Goal: Transaction & Acquisition: Book appointment/travel/reservation

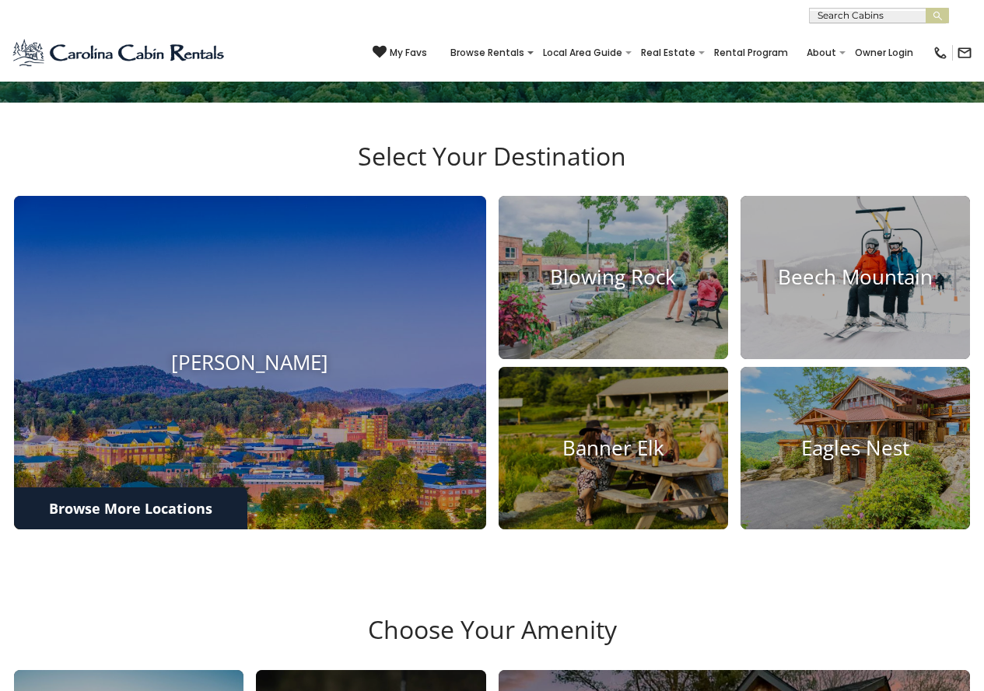
scroll to position [525, 0]
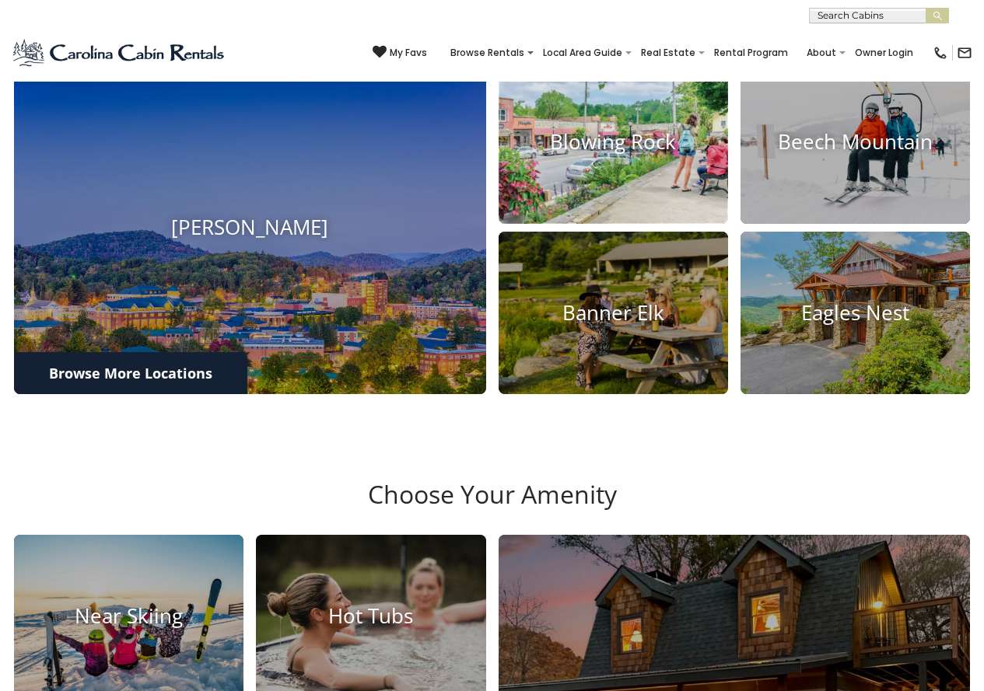
click at [619, 154] on h4 "Blowing Rock" at bounding box center [612, 142] width 229 height 24
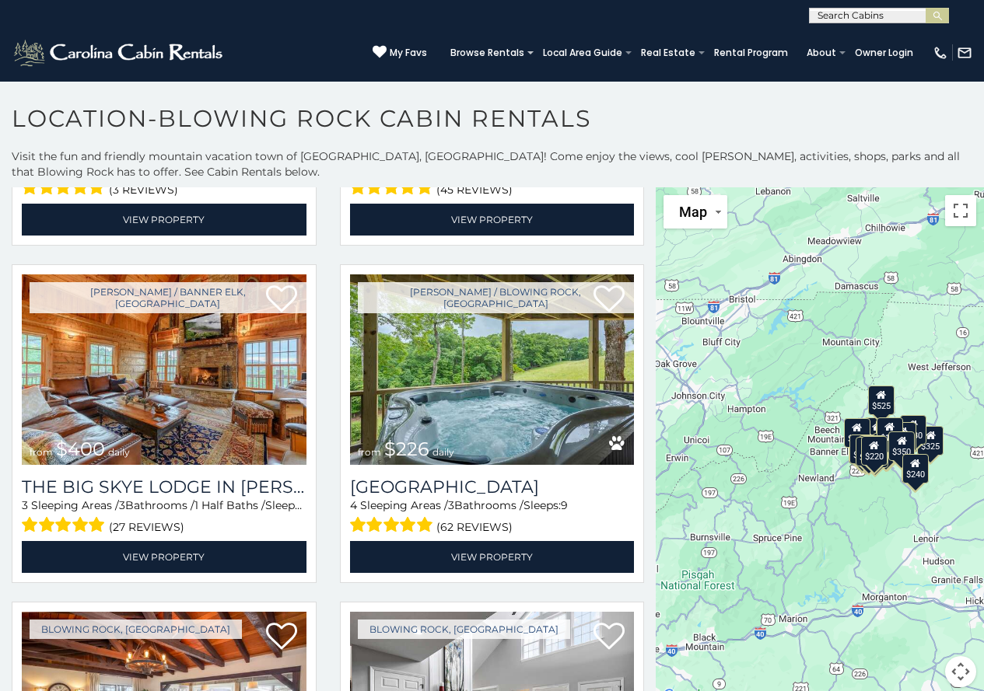
scroll to position [3326, 0]
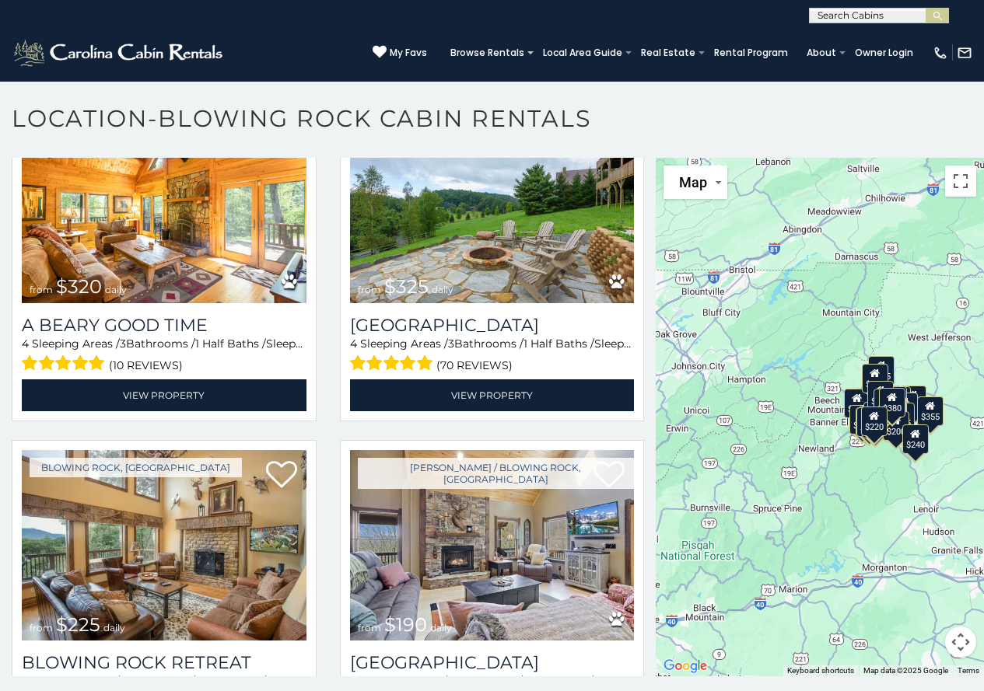
scroll to position [5200, 0]
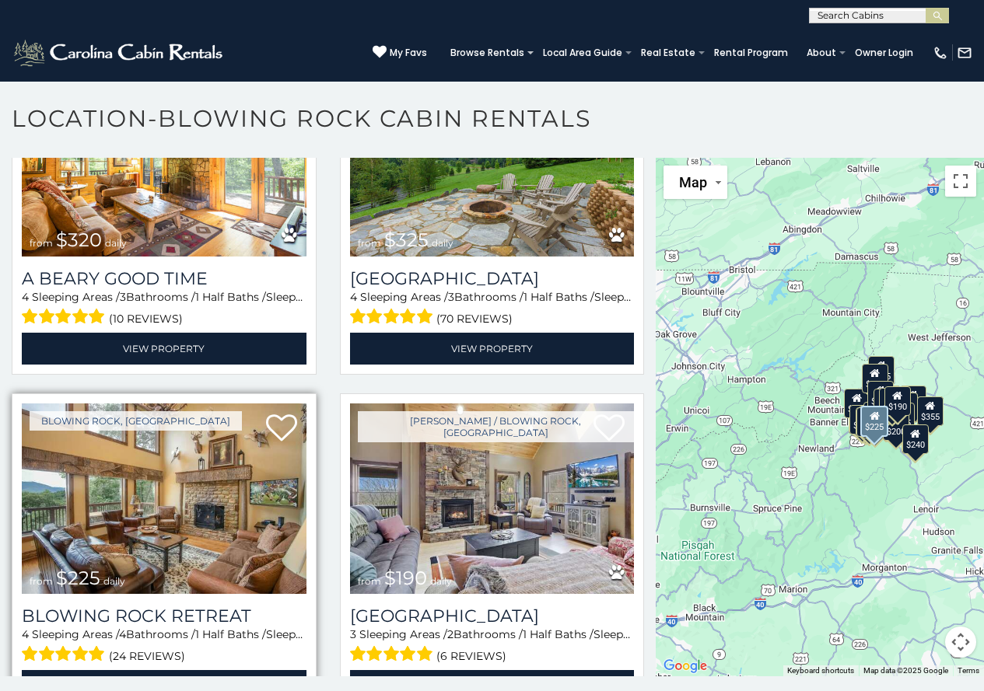
click at [170, 432] on img at bounding box center [164, 499] width 285 height 191
click at [275, 413] on icon at bounding box center [281, 428] width 31 height 31
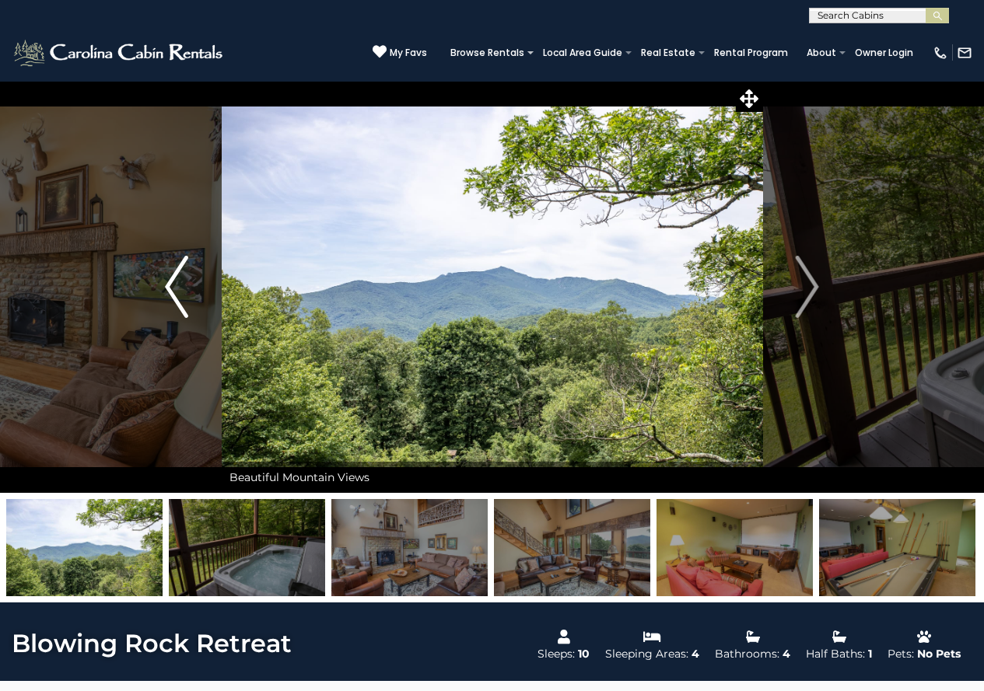
click at [170, 284] on img "Previous" at bounding box center [176, 287] width 23 height 62
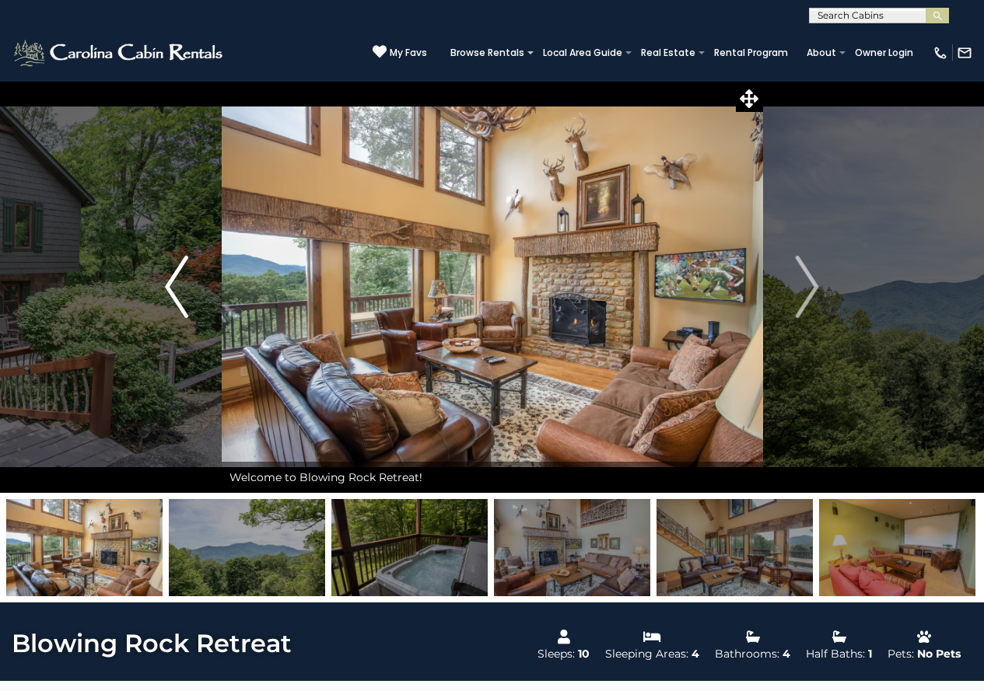
click at [170, 284] on img "Previous" at bounding box center [176, 287] width 23 height 62
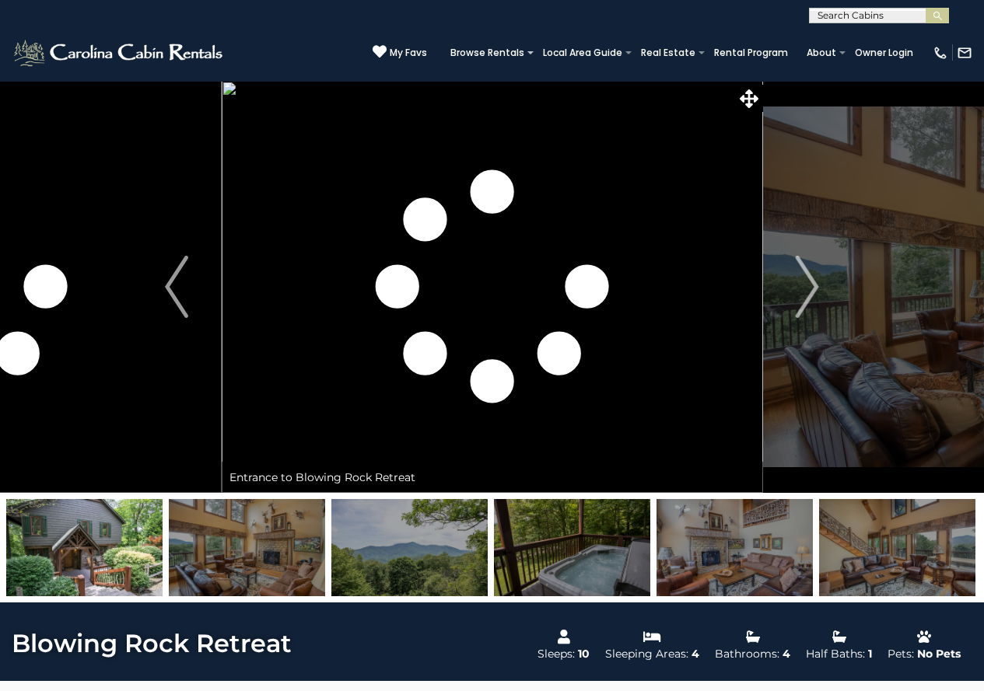
click at [516, 280] on img at bounding box center [492, 287] width 541 height 412
click at [751, 97] on icon at bounding box center [748, 98] width 19 height 19
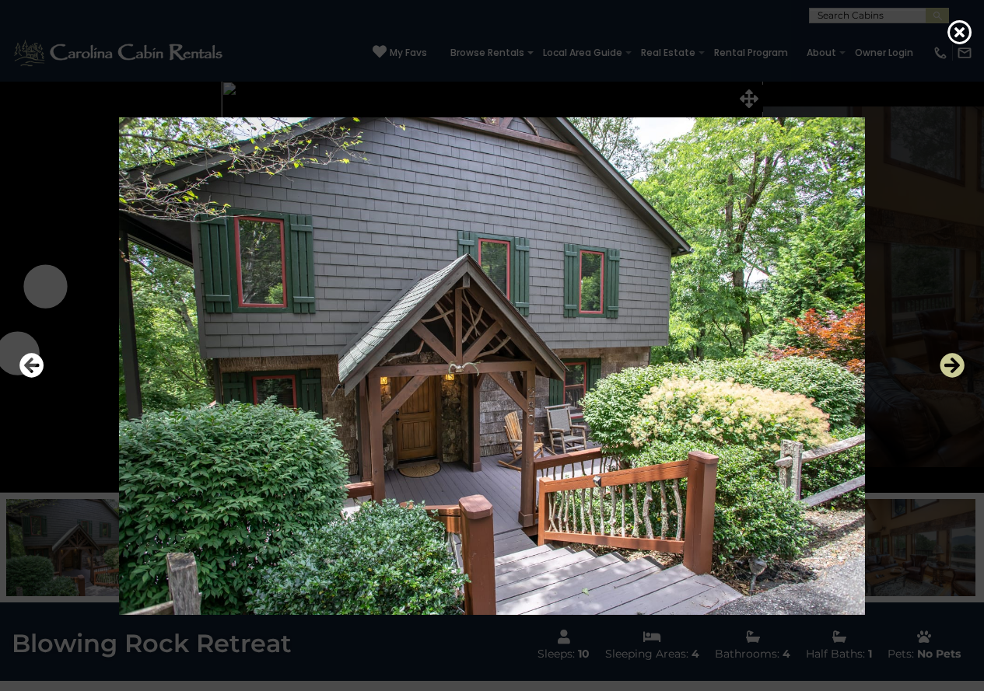
click at [949, 360] on icon "Next" at bounding box center [951, 365] width 25 height 25
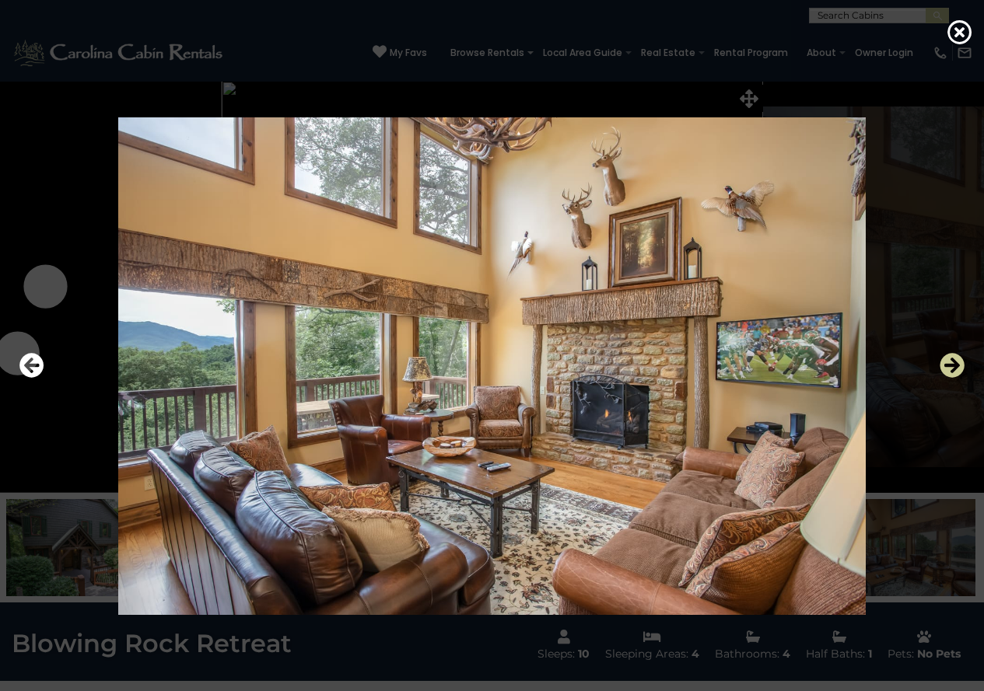
click at [949, 360] on icon "Next" at bounding box center [951, 365] width 25 height 25
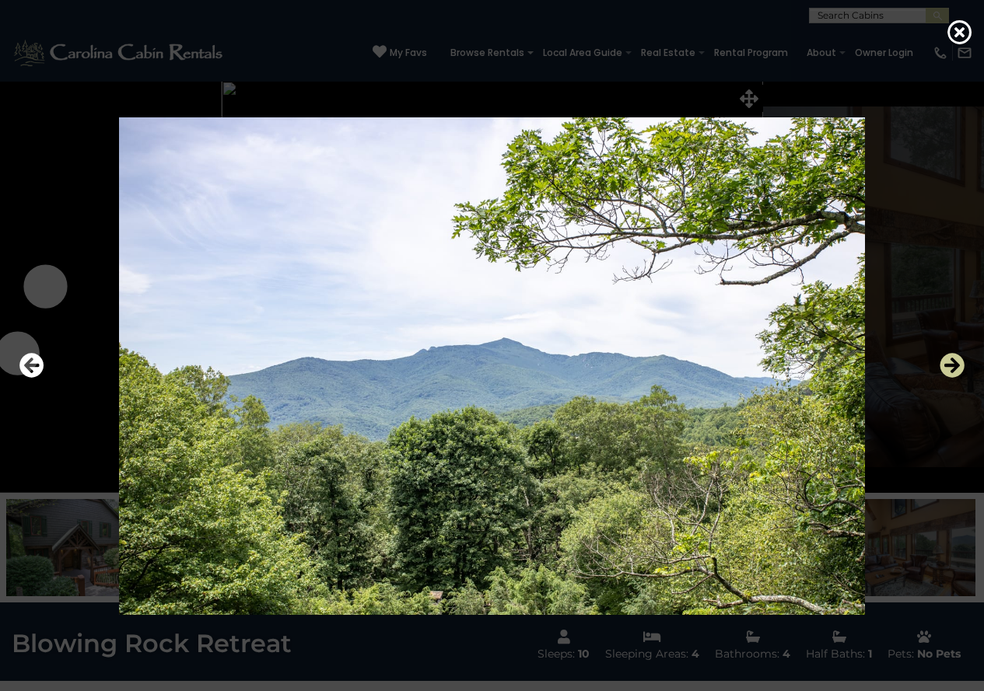
click at [949, 360] on icon "Next" at bounding box center [951, 365] width 25 height 25
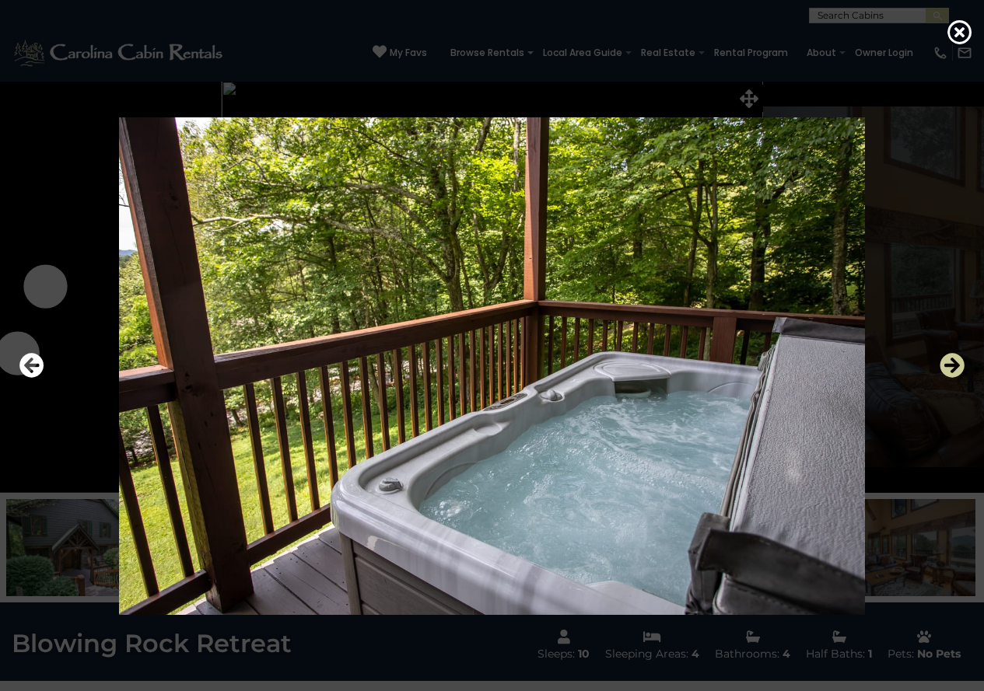
click at [949, 360] on icon "Next" at bounding box center [951, 365] width 25 height 25
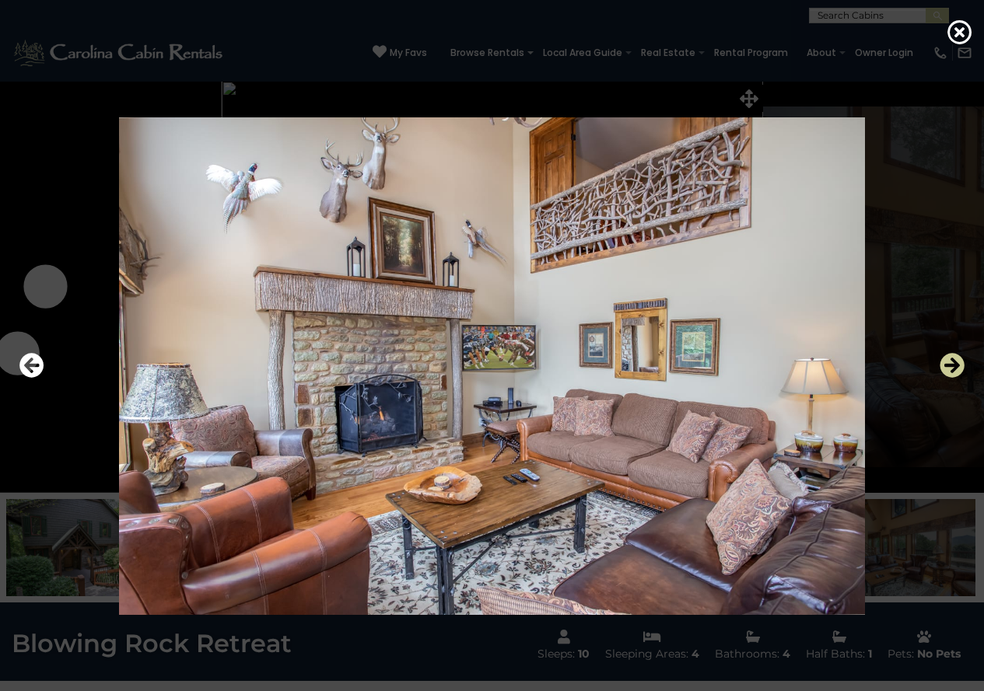
click at [949, 360] on icon "Next" at bounding box center [951, 365] width 25 height 25
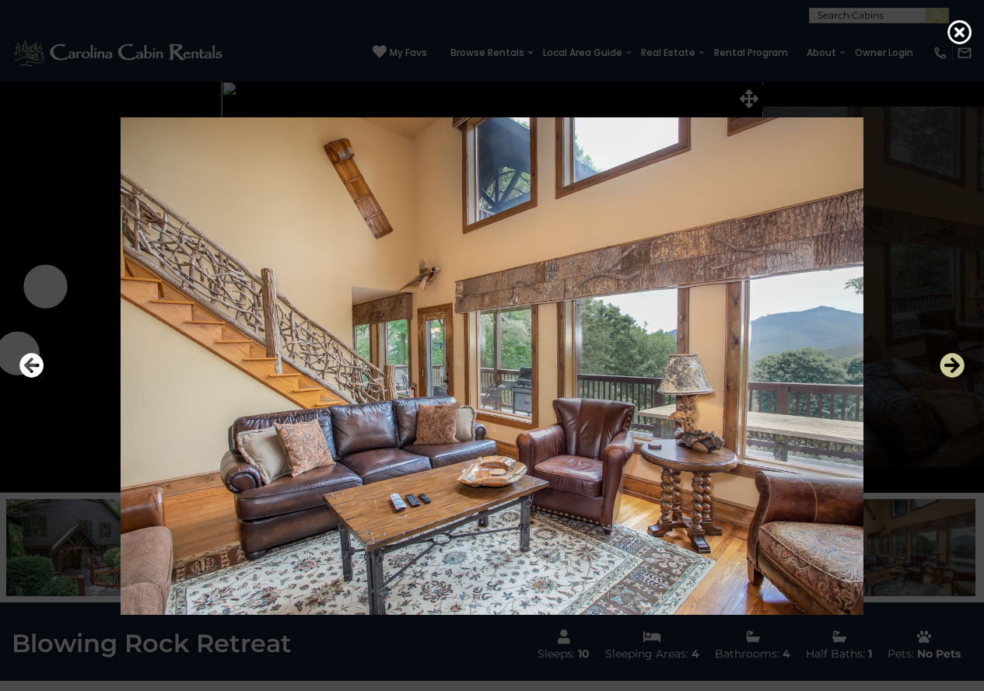
click at [949, 360] on icon "Next" at bounding box center [951, 365] width 25 height 25
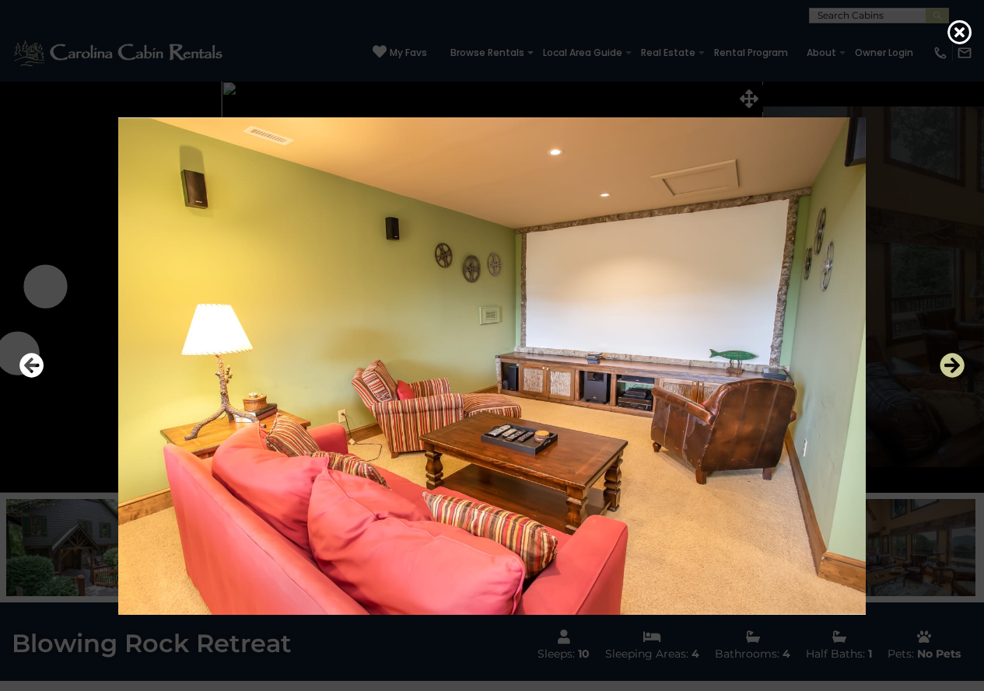
click at [949, 360] on icon "Next" at bounding box center [951, 365] width 25 height 25
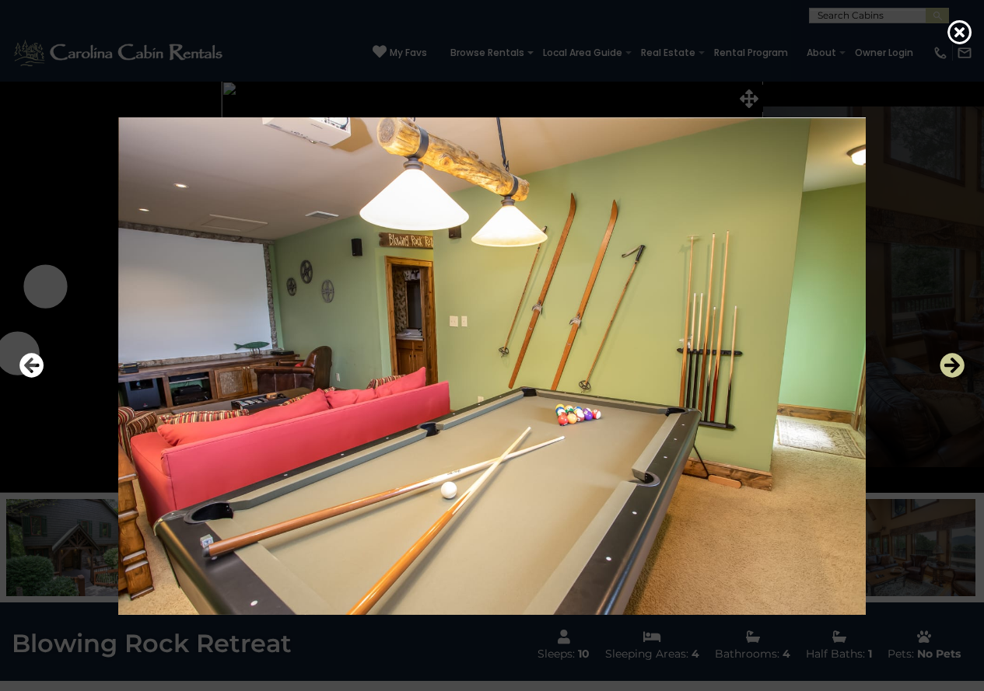
click at [949, 360] on icon "Next" at bounding box center [951, 365] width 25 height 25
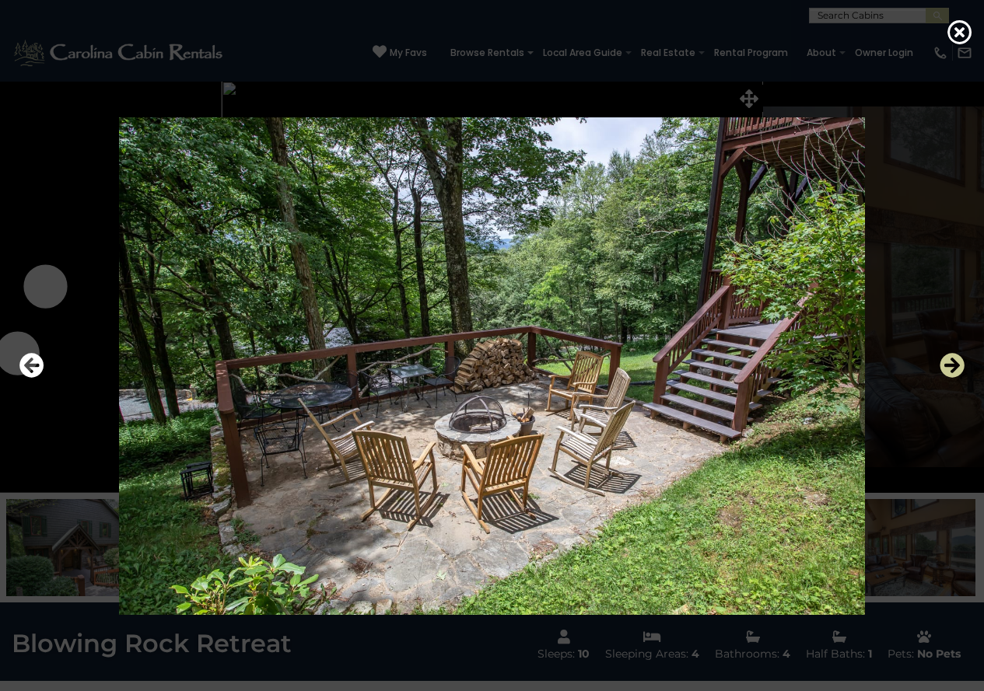
click at [949, 360] on icon "Next" at bounding box center [951, 365] width 25 height 25
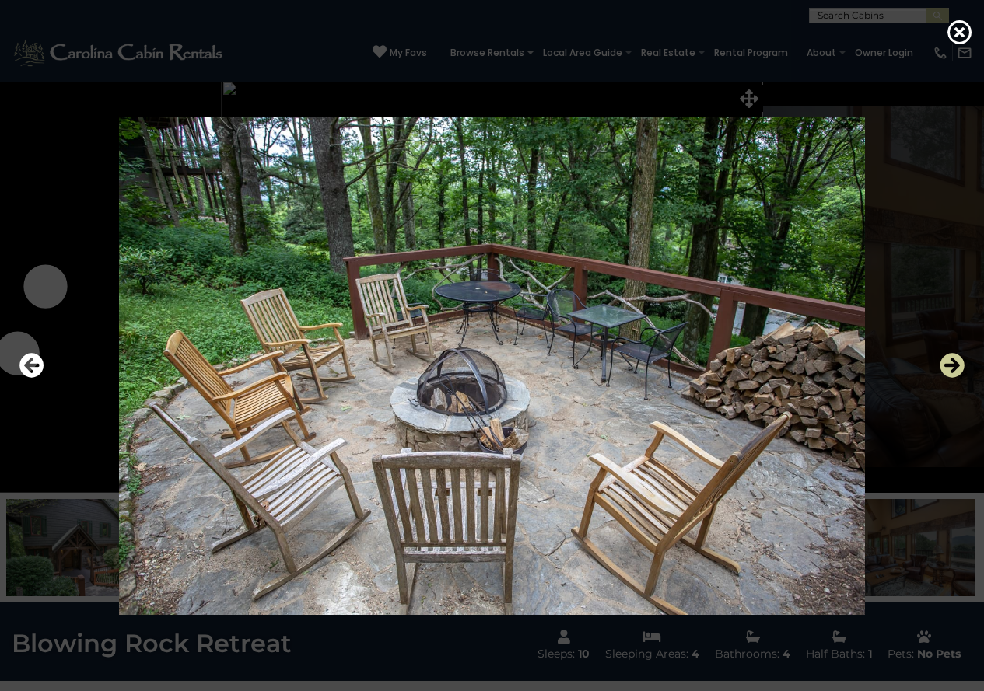
click at [949, 360] on icon "Next" at bounding box center [951, 365] width 25 height 25
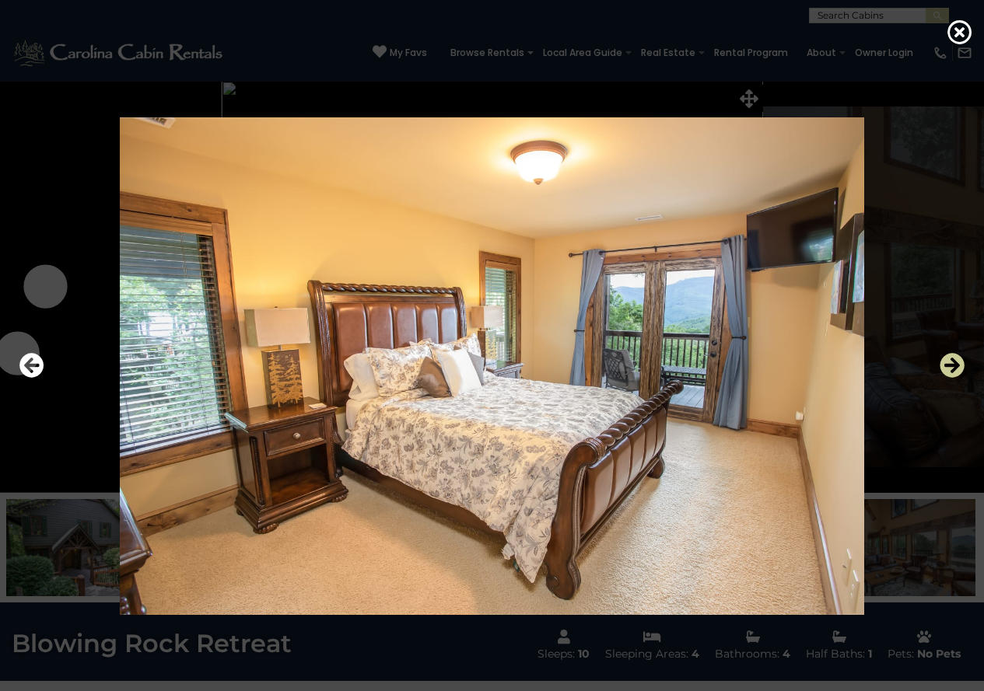
click at [949, 360] on icon "Next" at bounding box center [951, 365] width 25 height 25
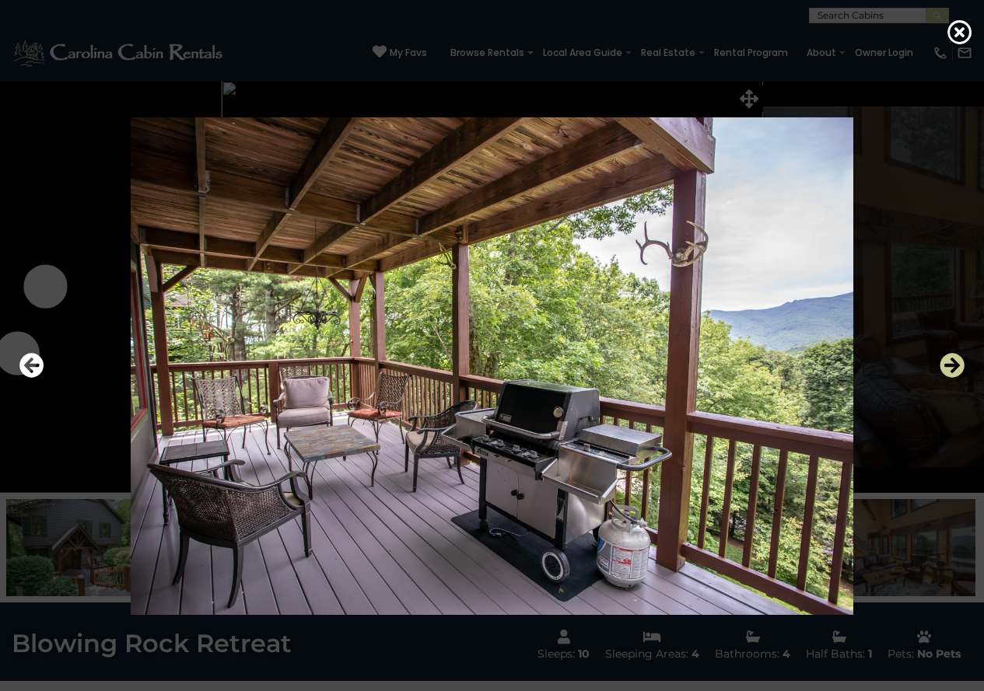
click at [949, 360] on icon "Next" at bounding box center [951, 365] width 25 height 25
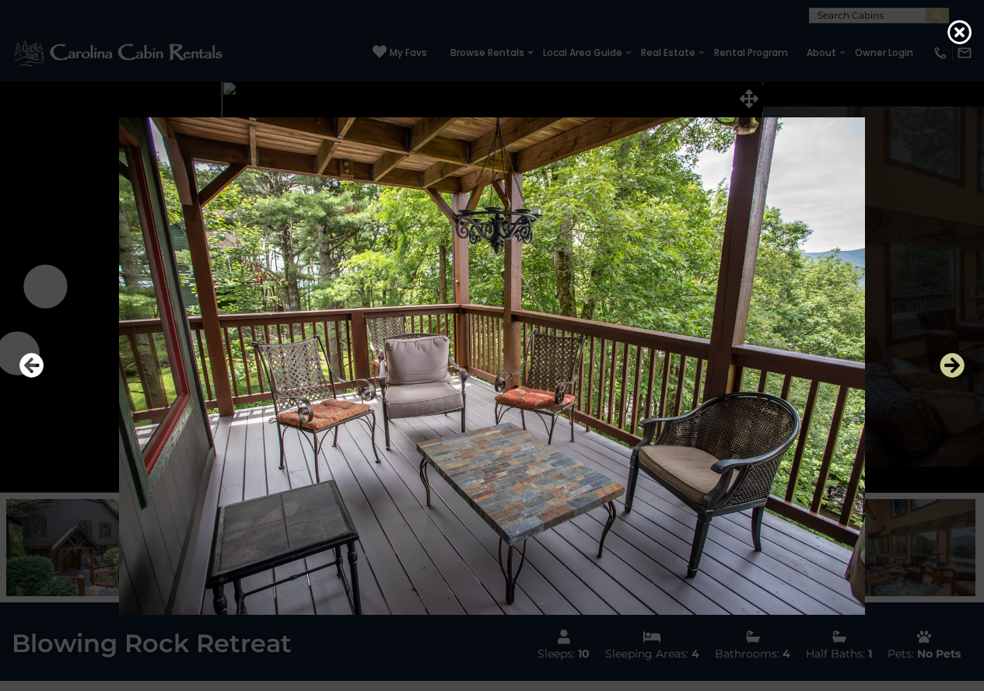
click at [949, 360] on icon "Next" at bounding box center [951, 365] width 25 height 25
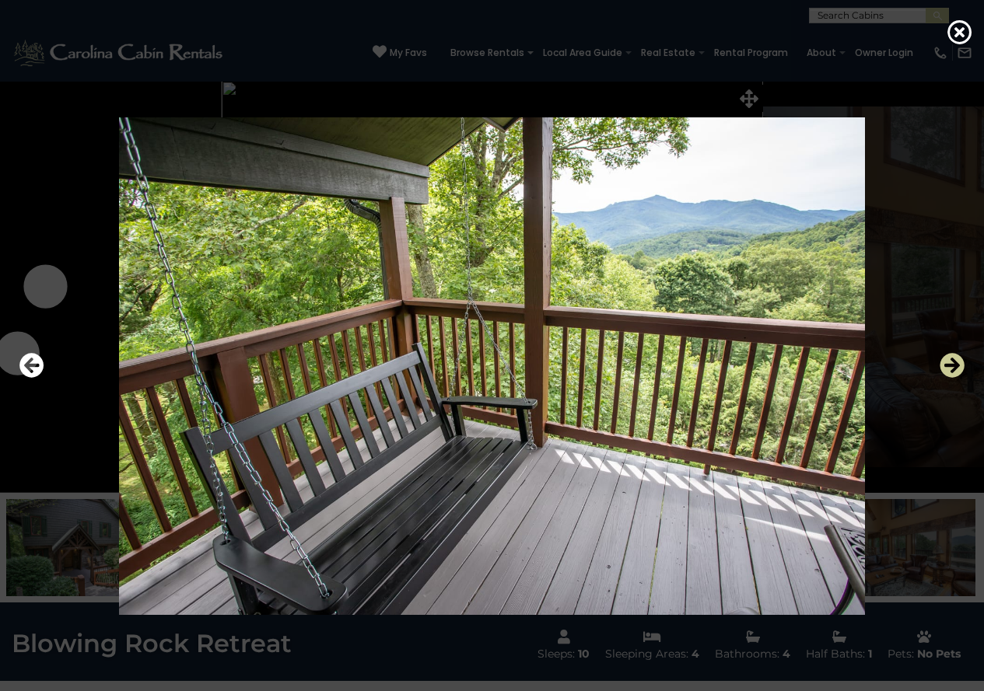
click at [949, 360] on icon "Next" at bounding box center [951, 365] width 25 height 25
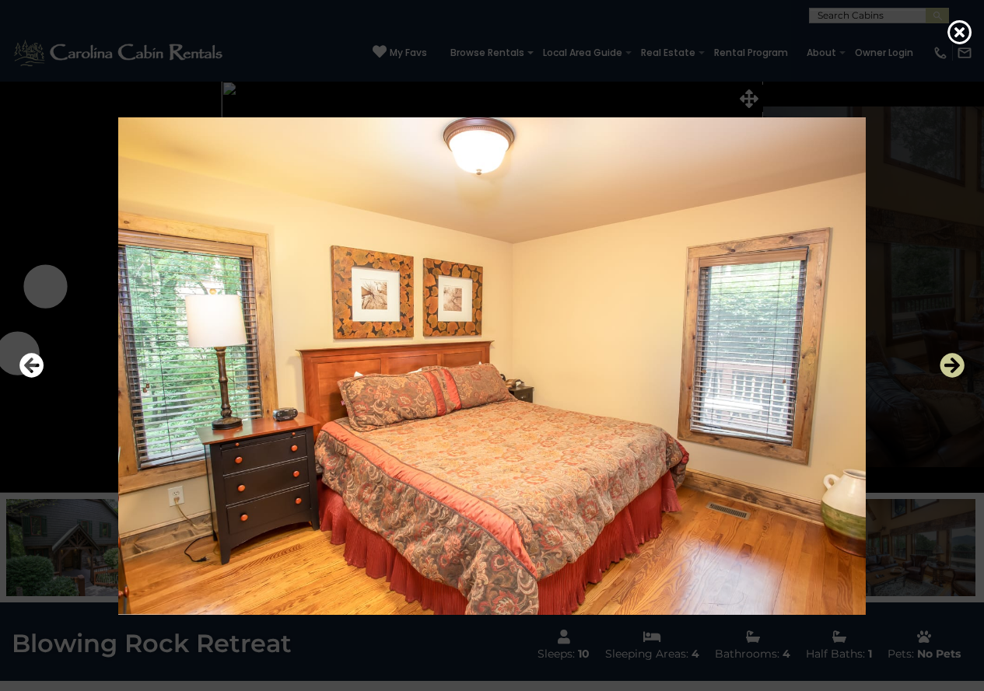
click at [949, 360] on icon "Next" at bounding box center [951, 365] width 25 height 25
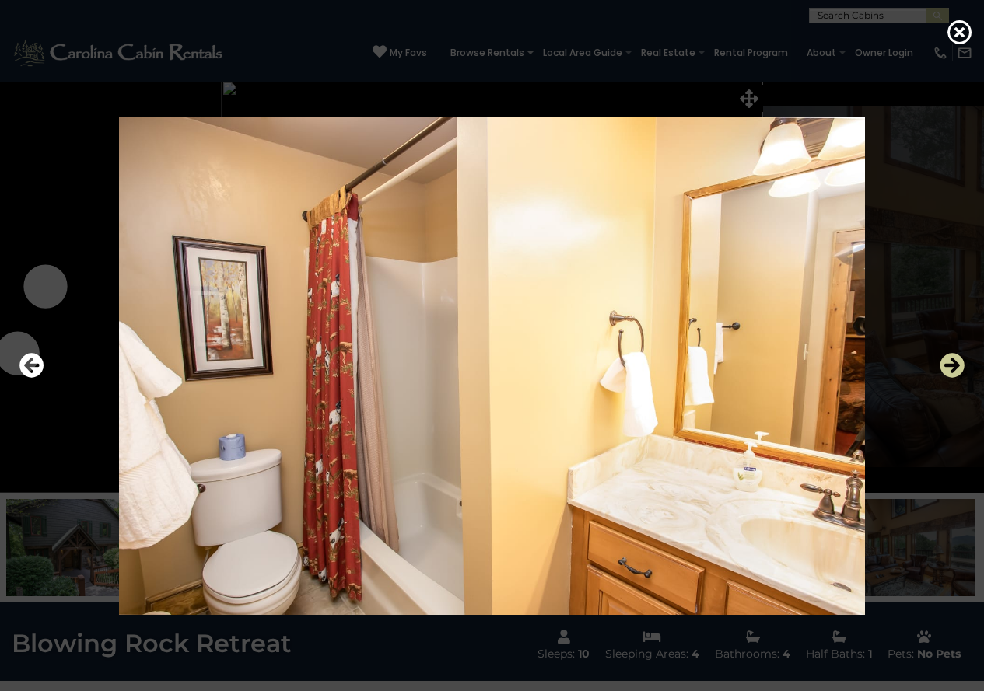
click at [949, 360] on icon "Next" at bounding box center [951, 365] width 25 height 25
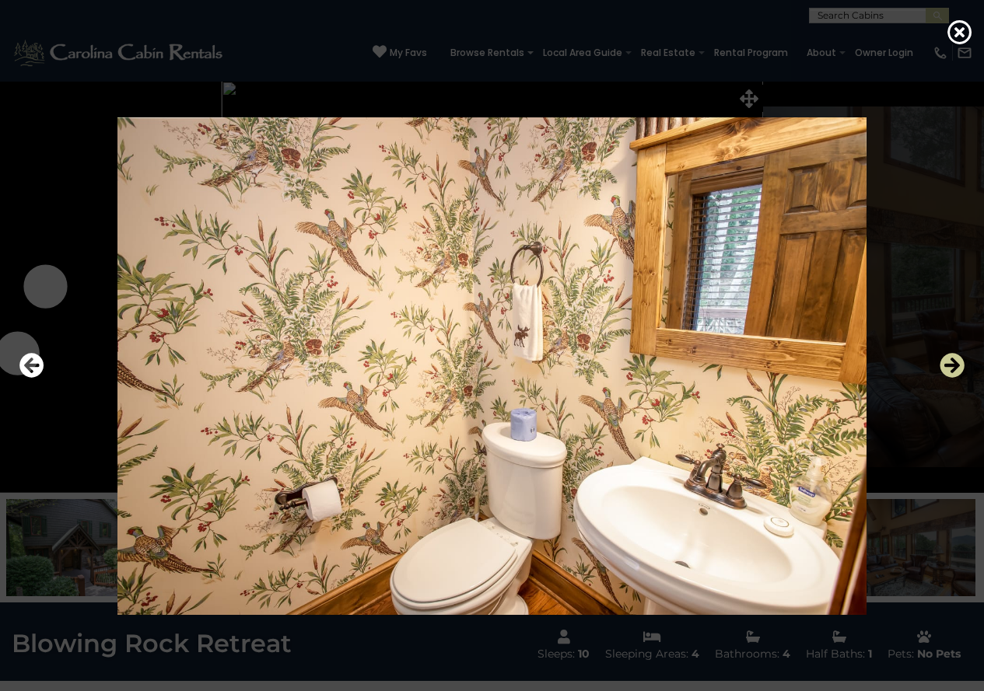
click at [949, 360] on icon "Next" at bounding box center [951, 365] width 25 height 25
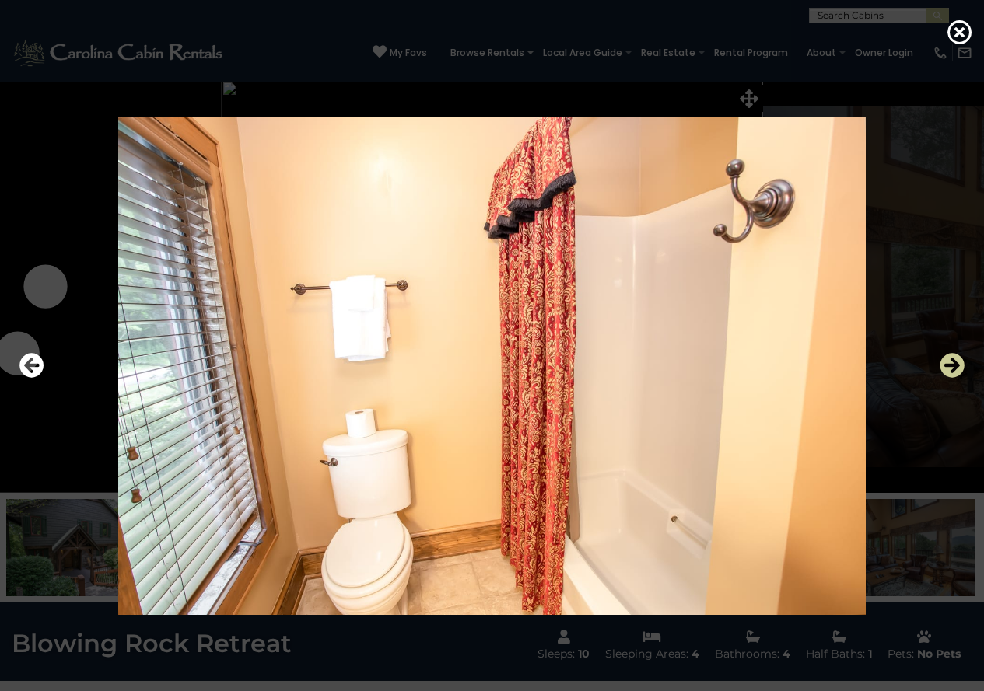
click at [949, 360] on icon "Next" at bounding box center [951, 365] width 25 height 25
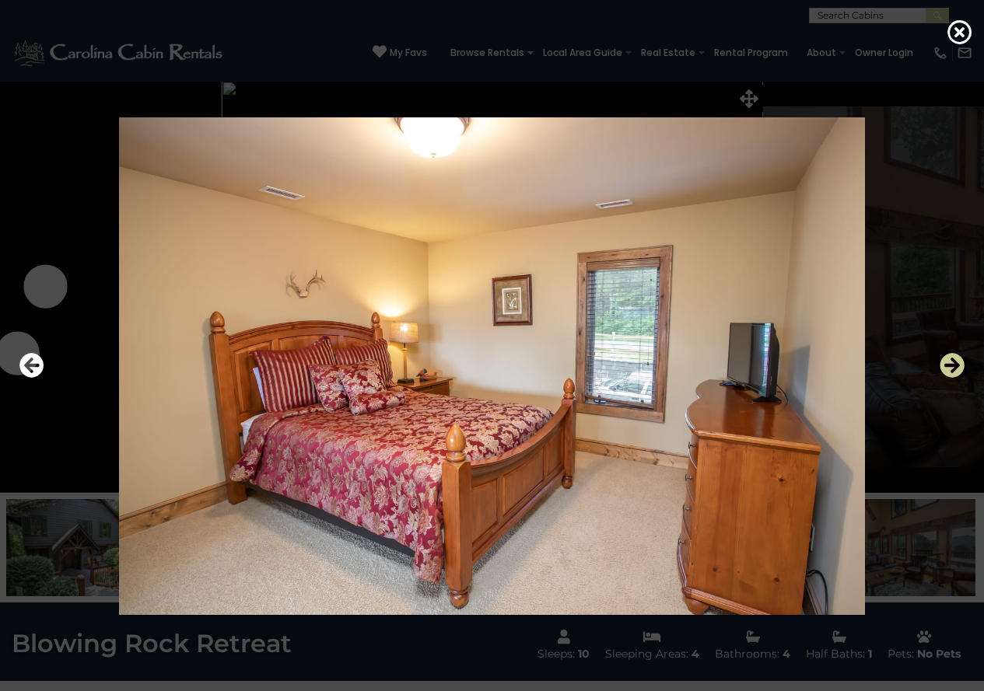
click at [949, 360] on icon "Next" at bounding box center [951, 365] width 25 height 25
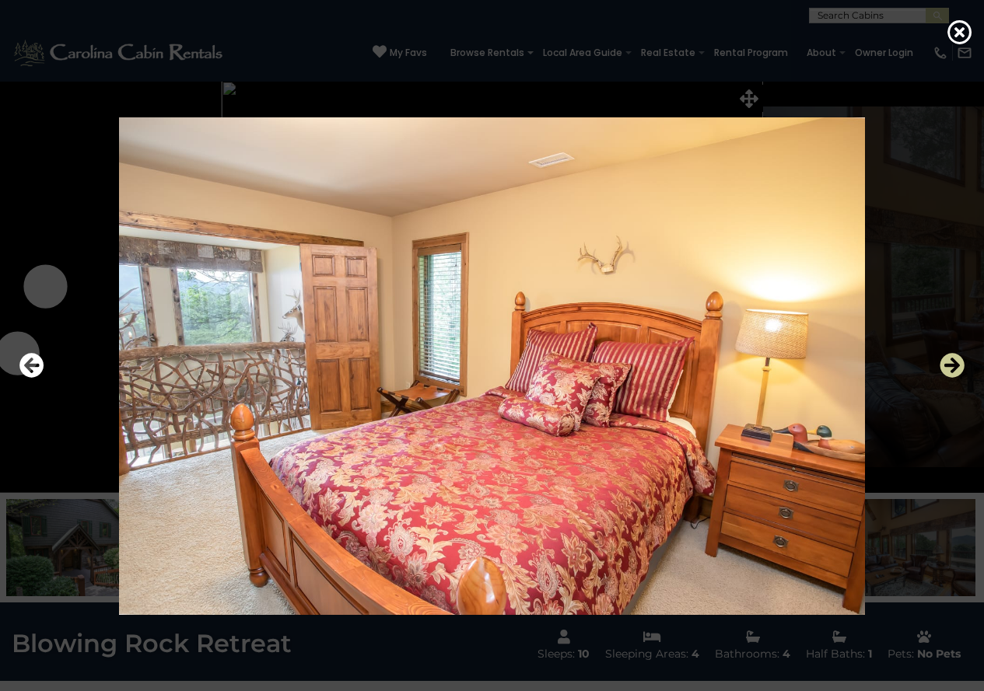
click at [949, 360] on icon "Next" at bounding box center [951, 365] width 25 height 25
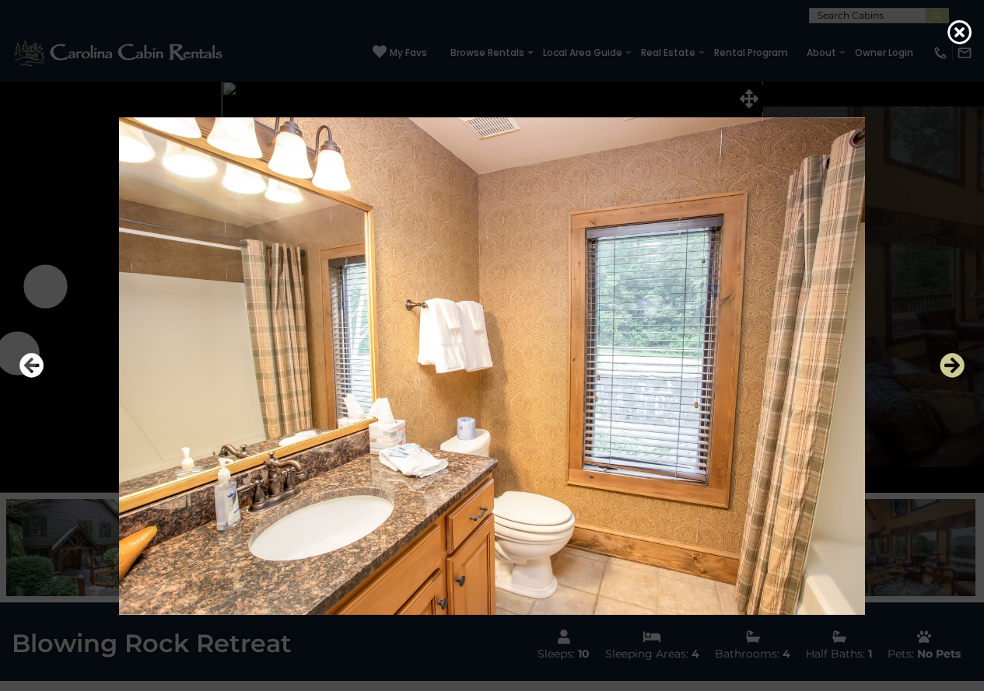
click at [949, 360] on icon "Next" at bounding box center [951, 365] width 25 height 25
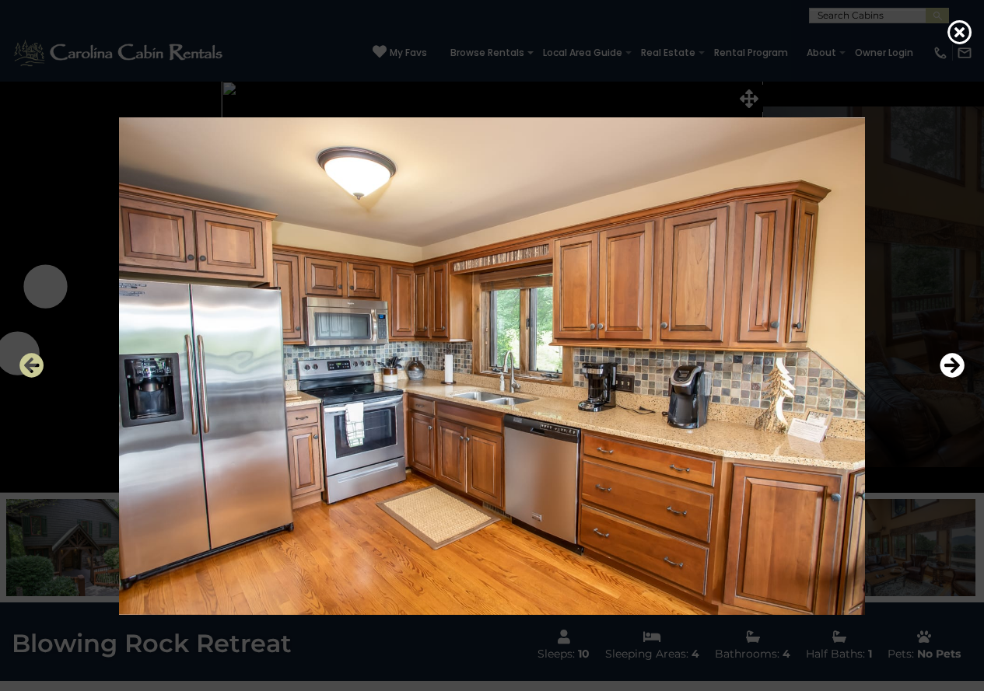
click at [28, 365] on icon "Previous" at bounding box center [31, 365] width 25 height 25
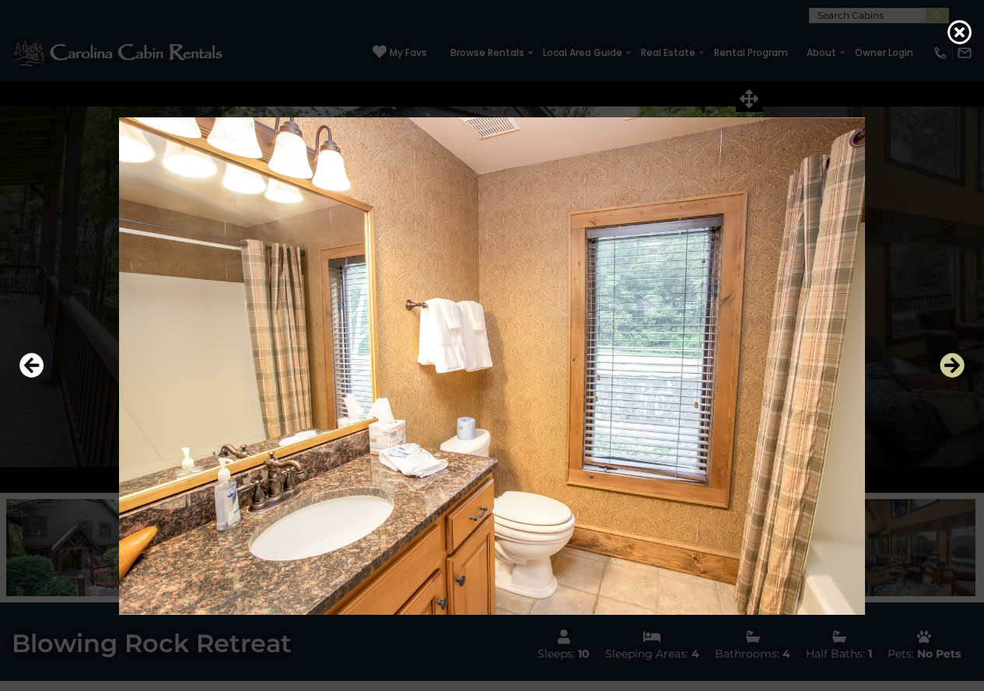
click at [960, 366] on icon "Next" at bounding box center [951, 365] width 25 height 25
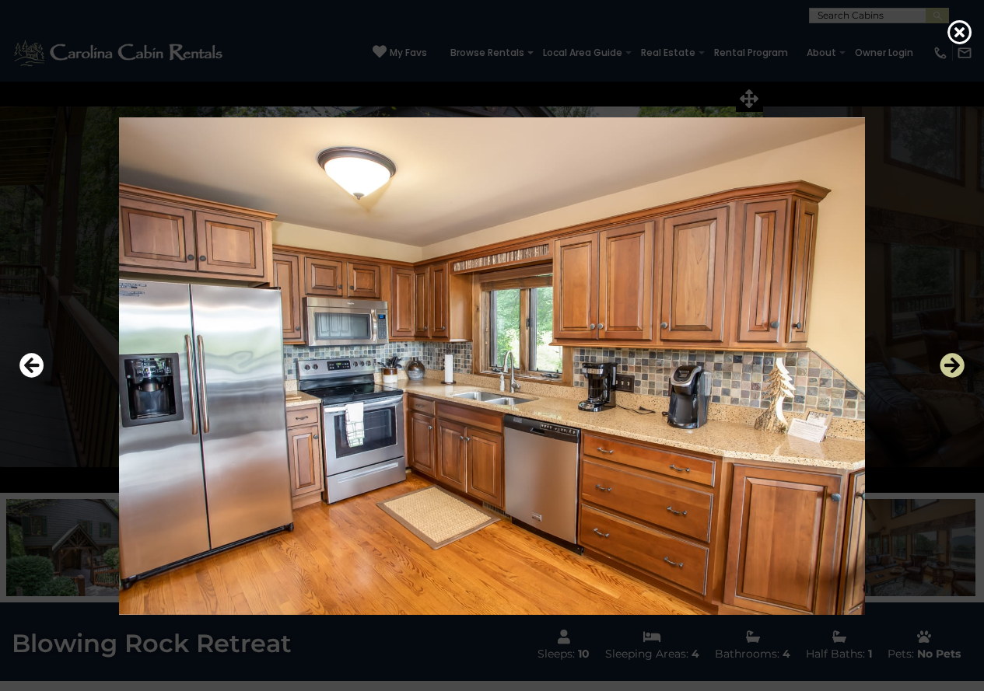
click at [960, 366] on icon "Next" at bounding box center [951, 365] width 25 height 25
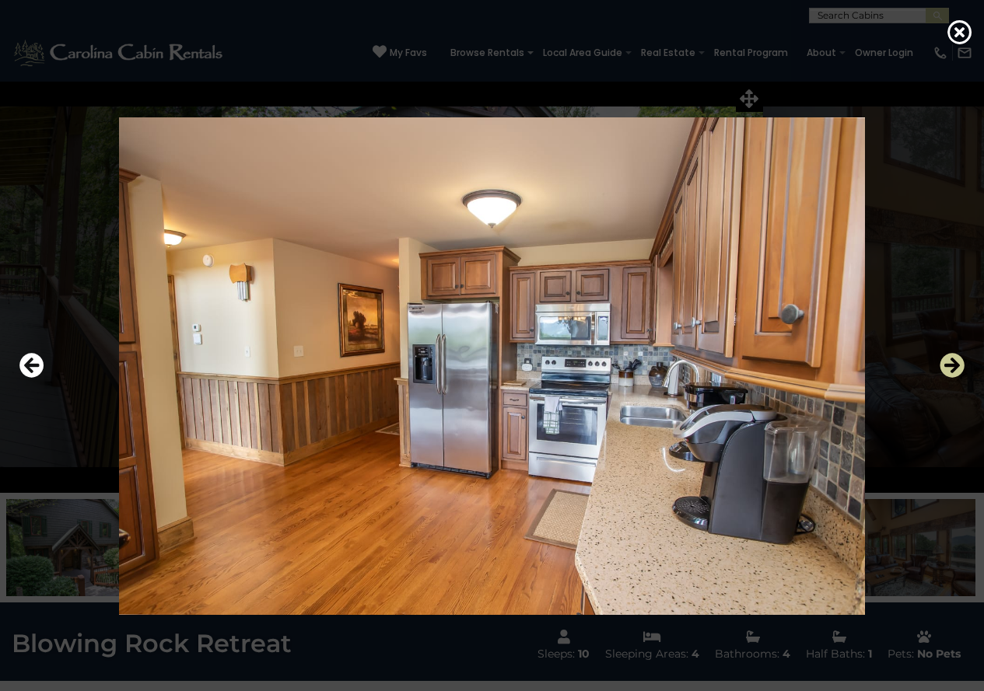
click at [960, 366] on icon "Next" at bounding box center [951, 365] width 25 height 25
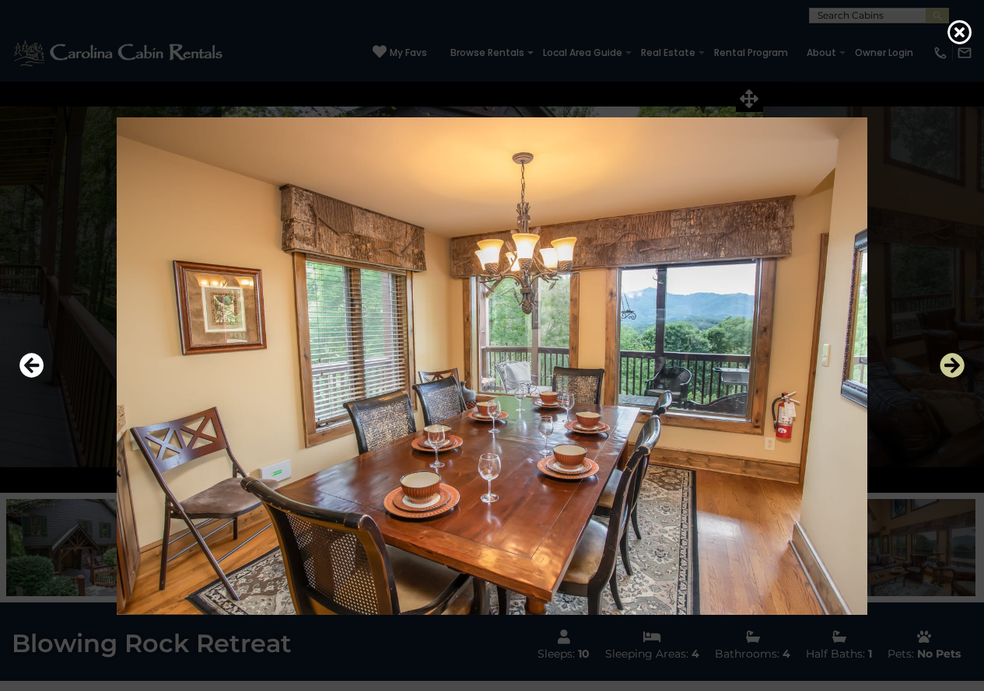
click at [960, 366] on icon "Next" at bounding box center [951, 365] width 25 height 25
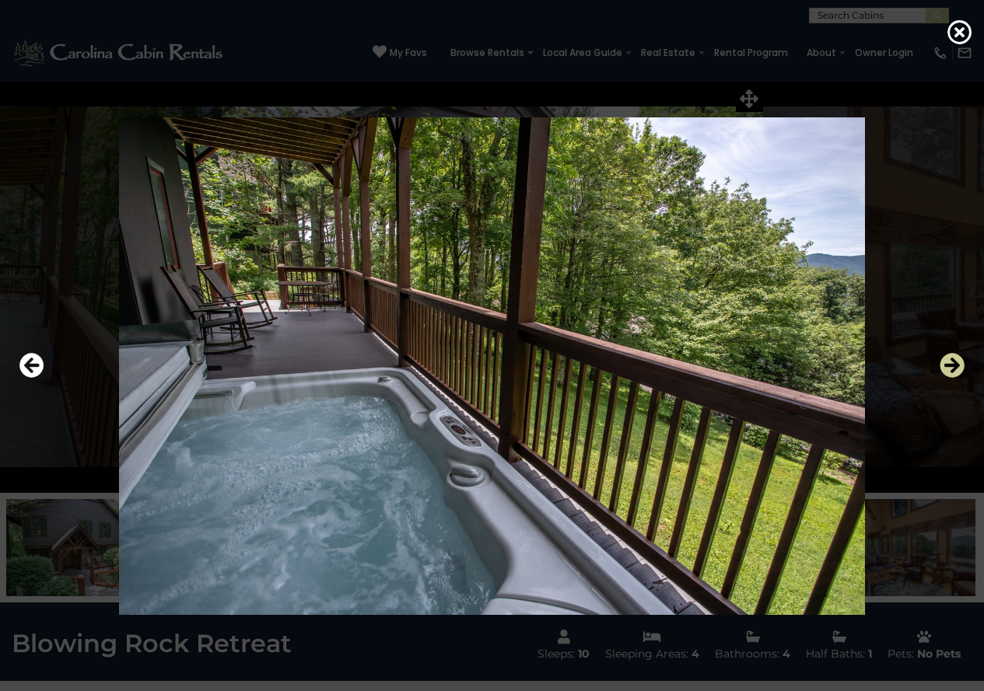
click at [960, 366] on icon "Next" at bounding box center [951, 365] width 25 height 25
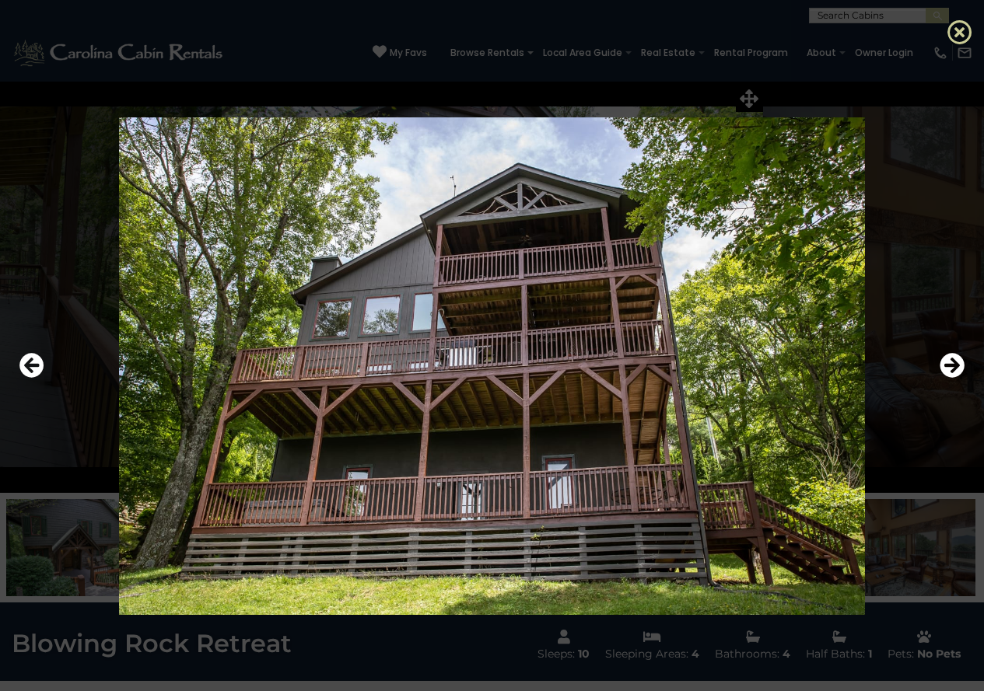
click at [959, 26] on icon at bounding box center [959, 31] width 25 height 25
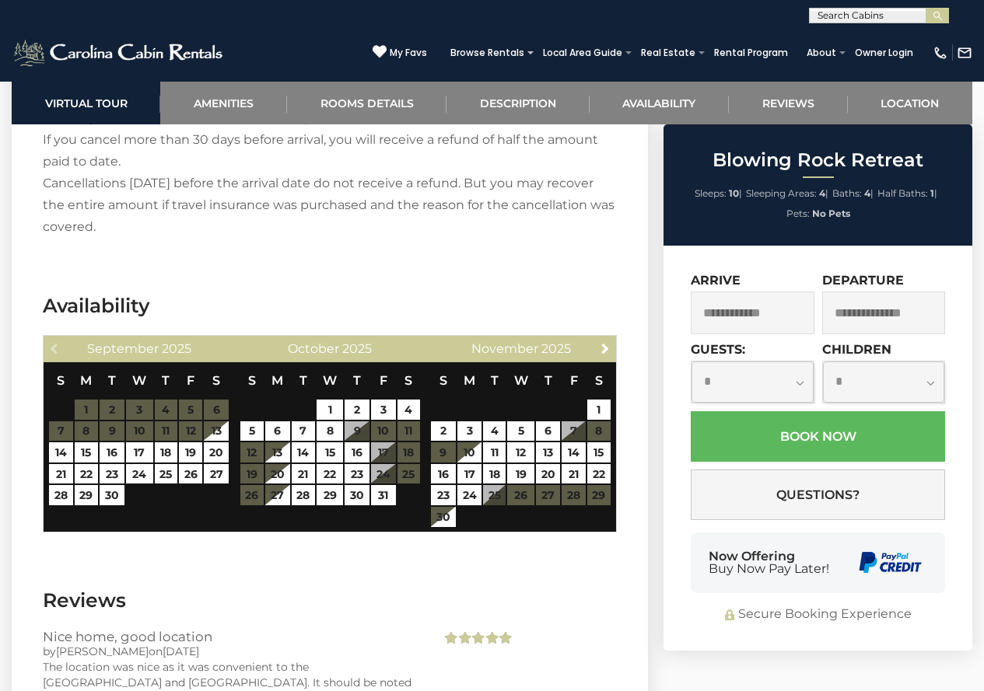
scroll to position [3120, 0]
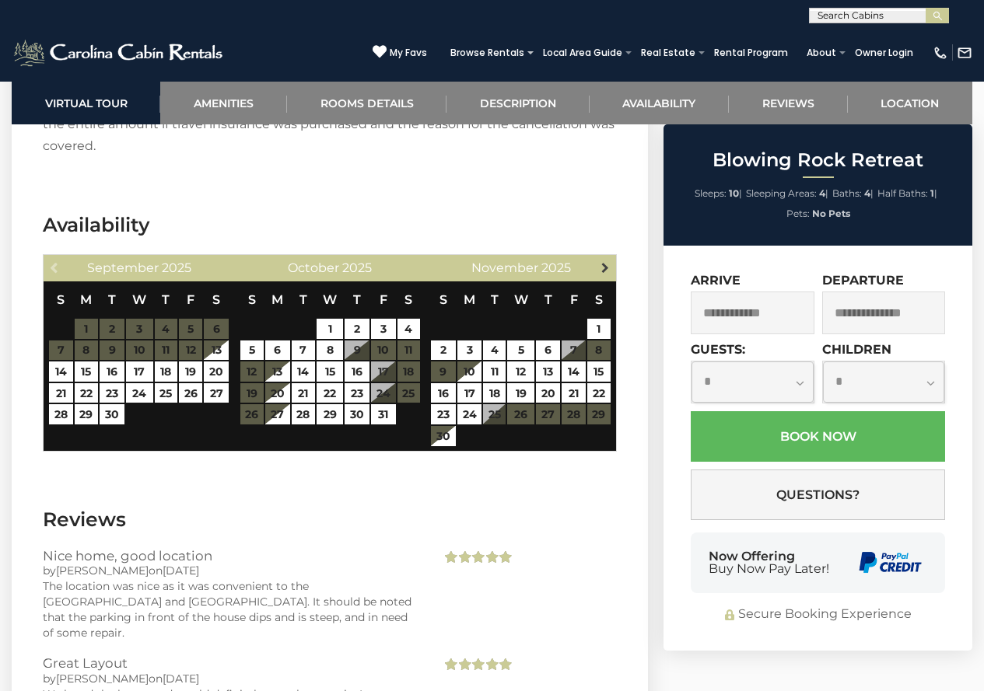
click at [603, 268] on span "Next" at bounding box center [605, 267] width 12 height 12
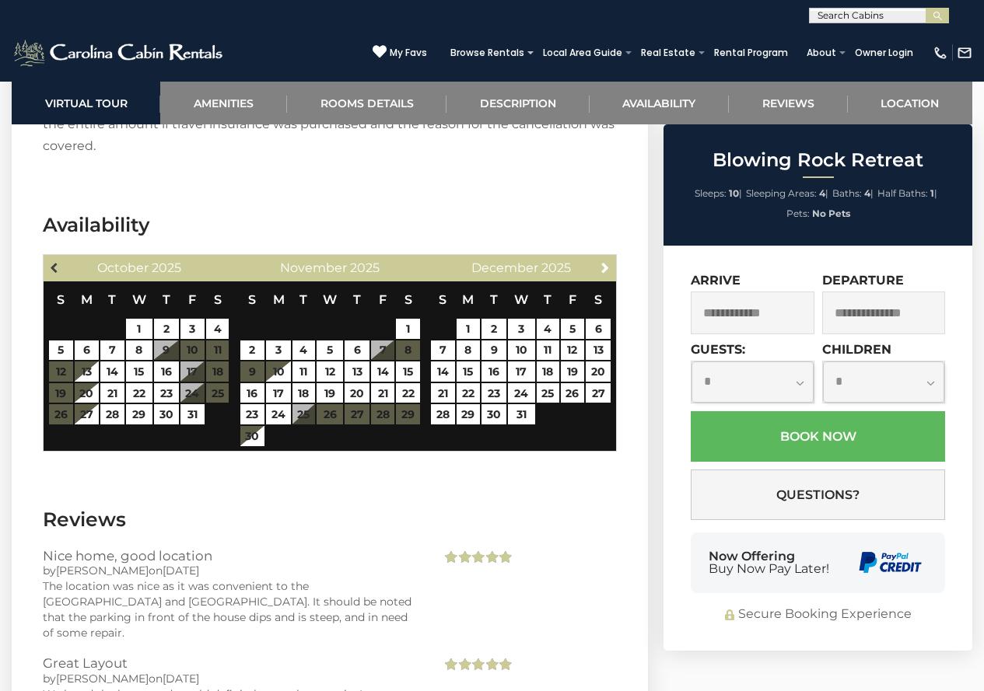
click at [58, 265] on span "Previous" at bounding box center [55, 267] width 12 height 12
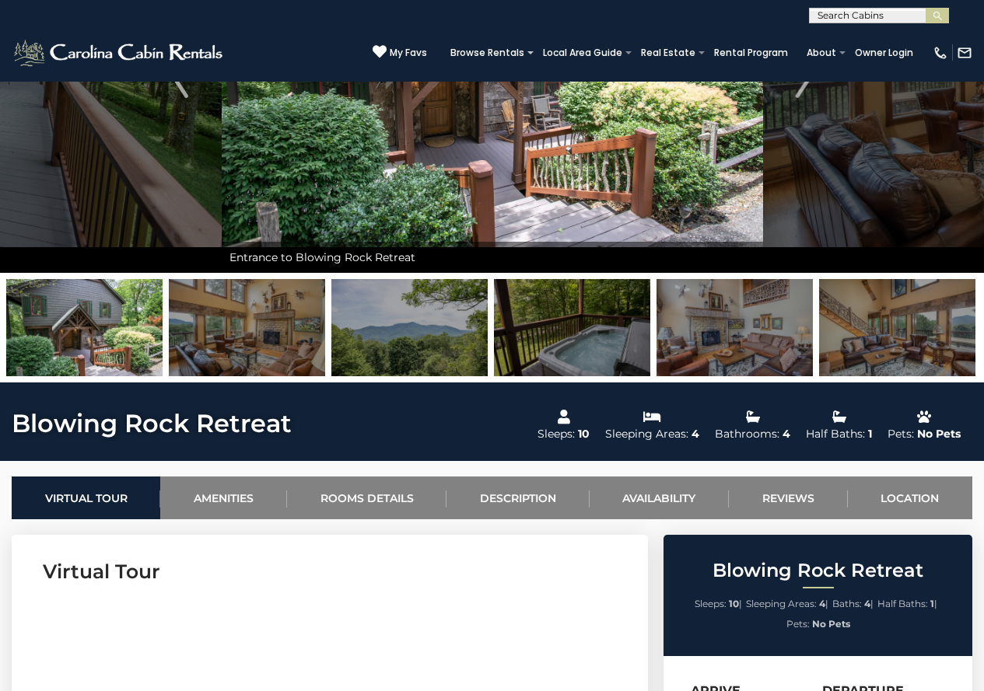
scroll to position [0, 0]
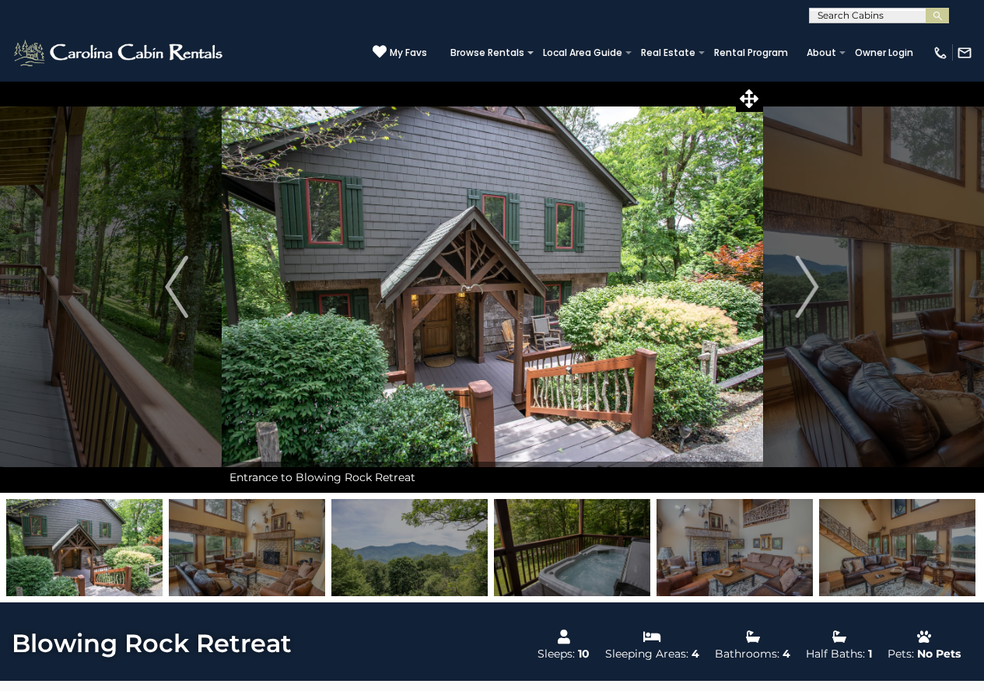
click at [847, 16] on input "text" at bounding box center [877, 19] width 136 height 16
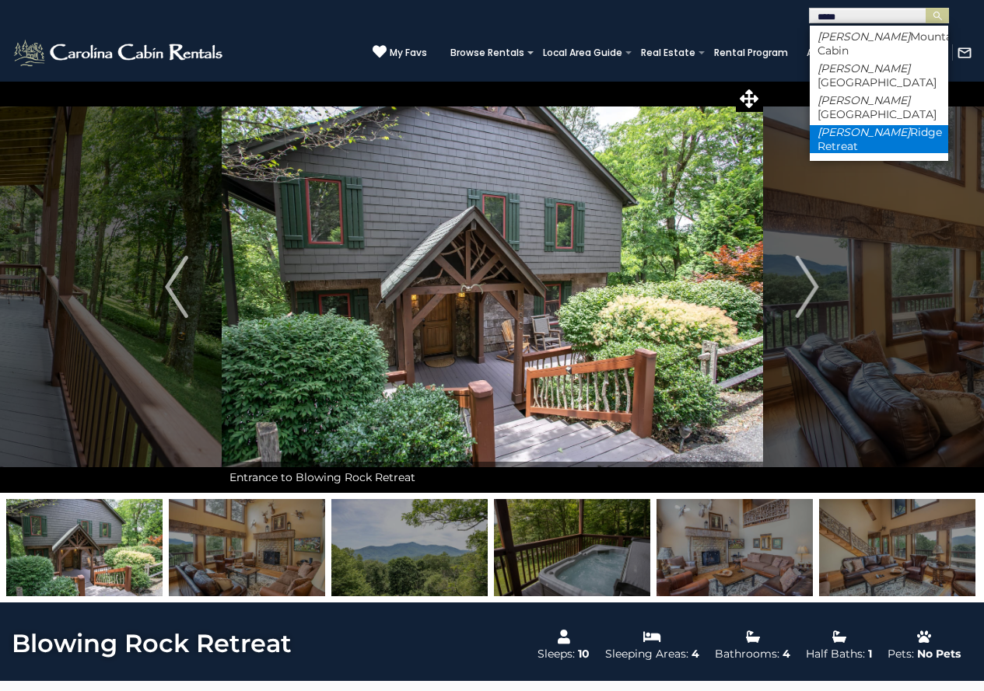
type input "*****"
click at [872, 125] on li "Misty Ridge Retreat" at bounding box center [878, 139] width 138 height 28
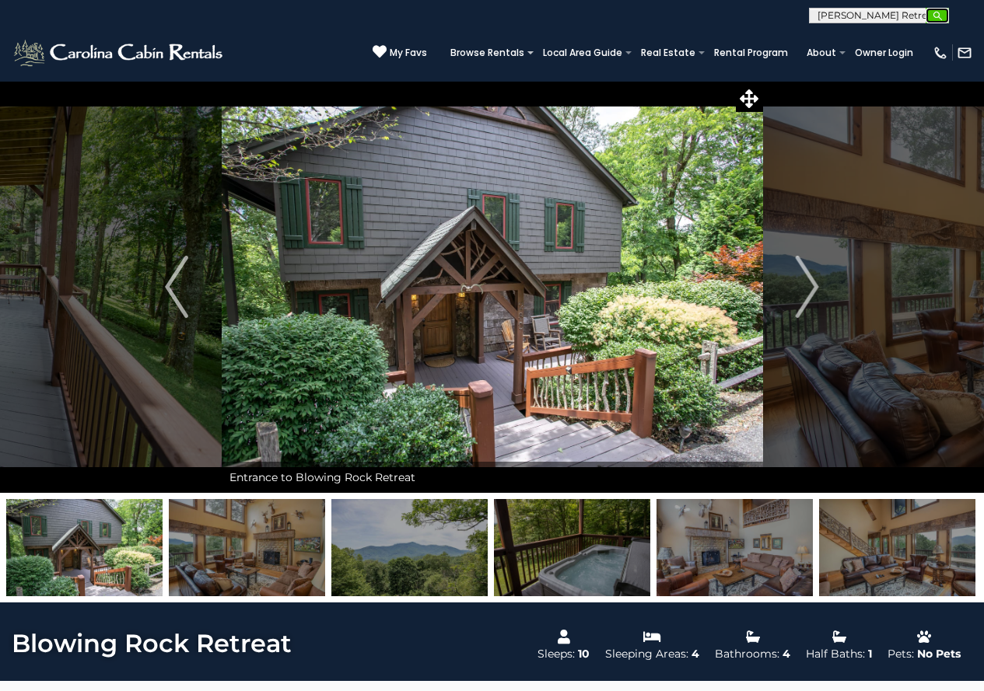
click at [938, 15] on img "submit" at bounding box center [938, 16] width 12 height 12
